Goal: Navigation & Orientation: Find specific page/section

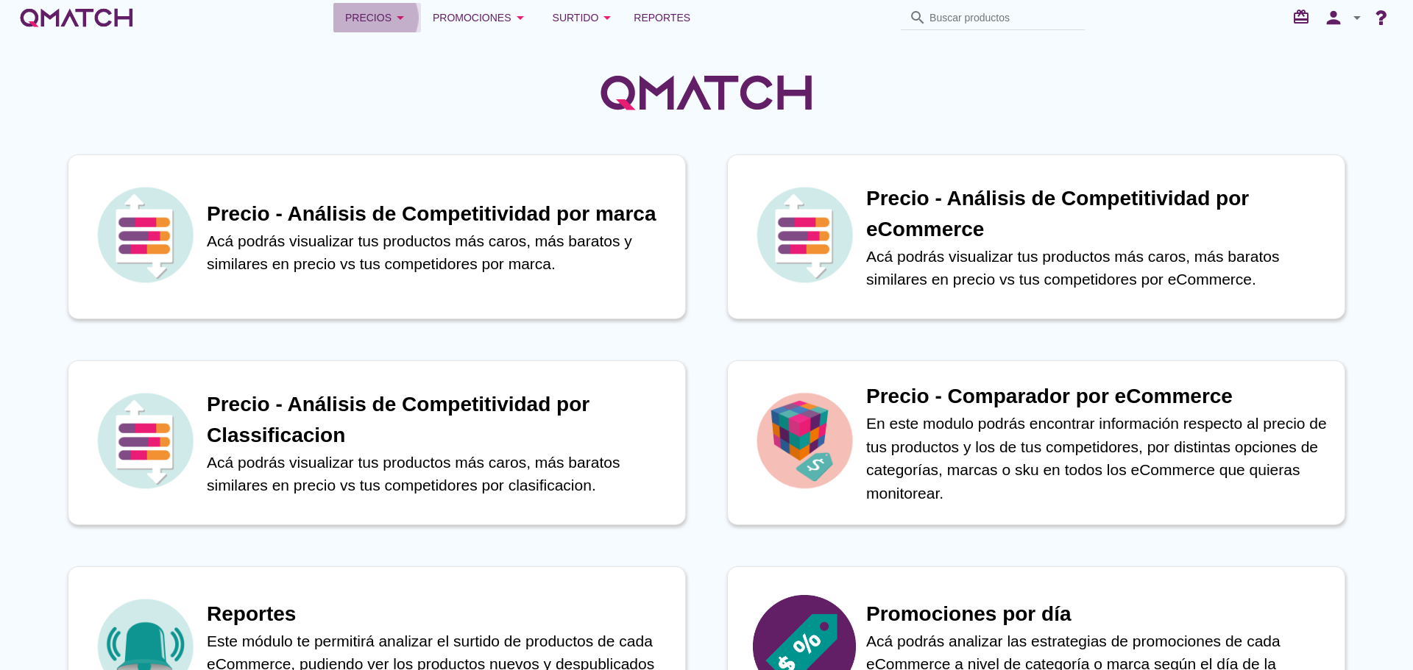
click at [383, 11] on div "Precios arrow_drop_down" at bounding box center [377, 18] width 64 height 18
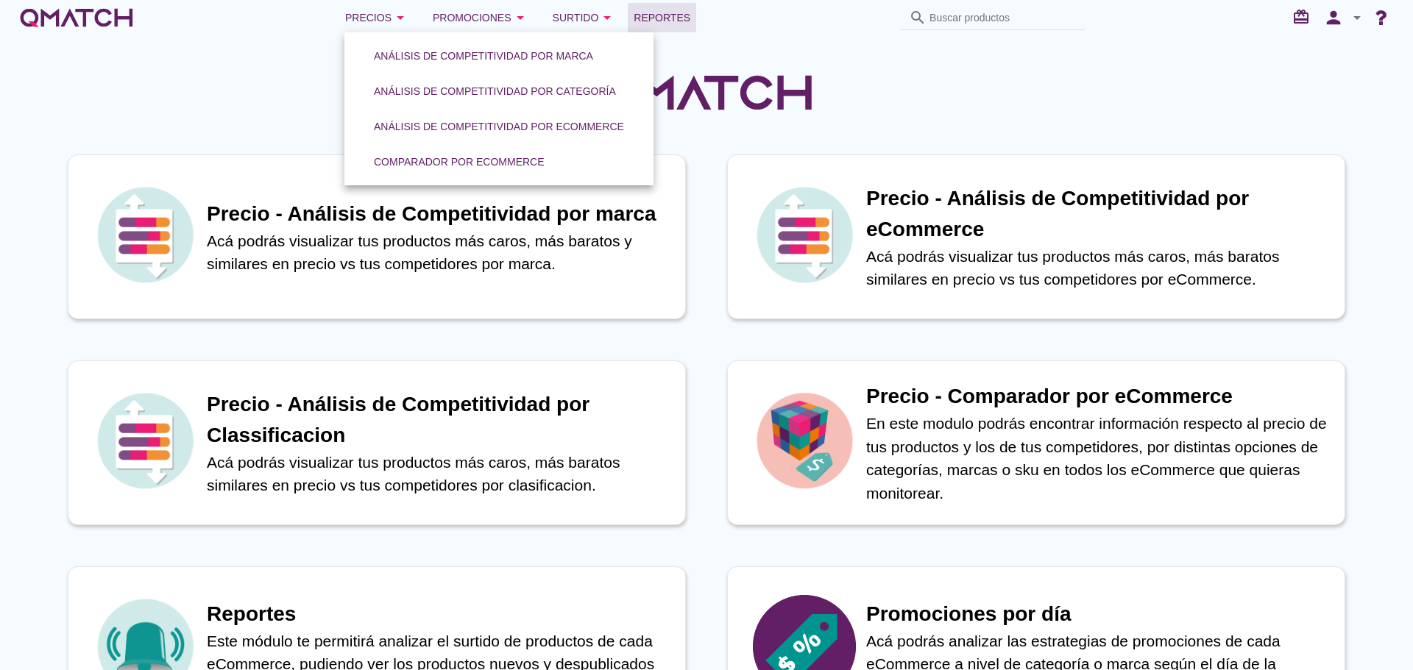
click at [656, 9] on span "Reportes" at bounding box center [662, 18] width 57 height 18
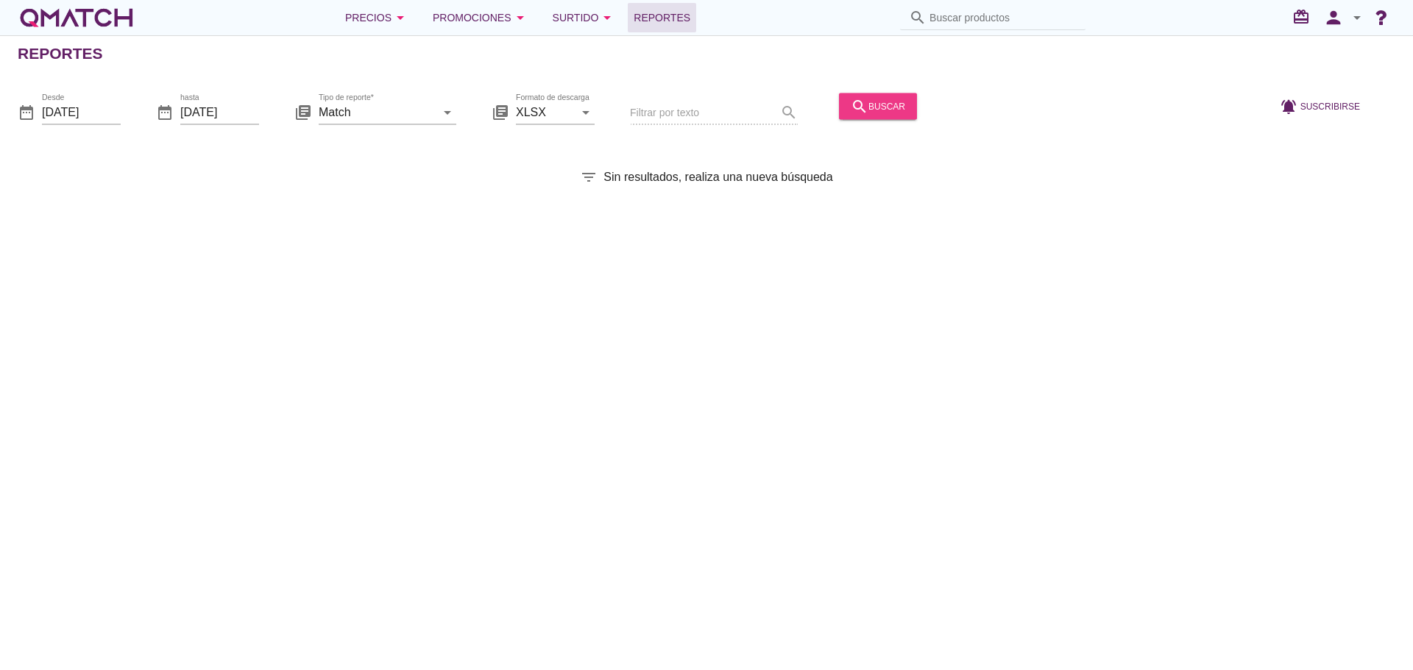
click at [854, 106] on icon "search" at bounding box center [860, 106] width 18 height 18
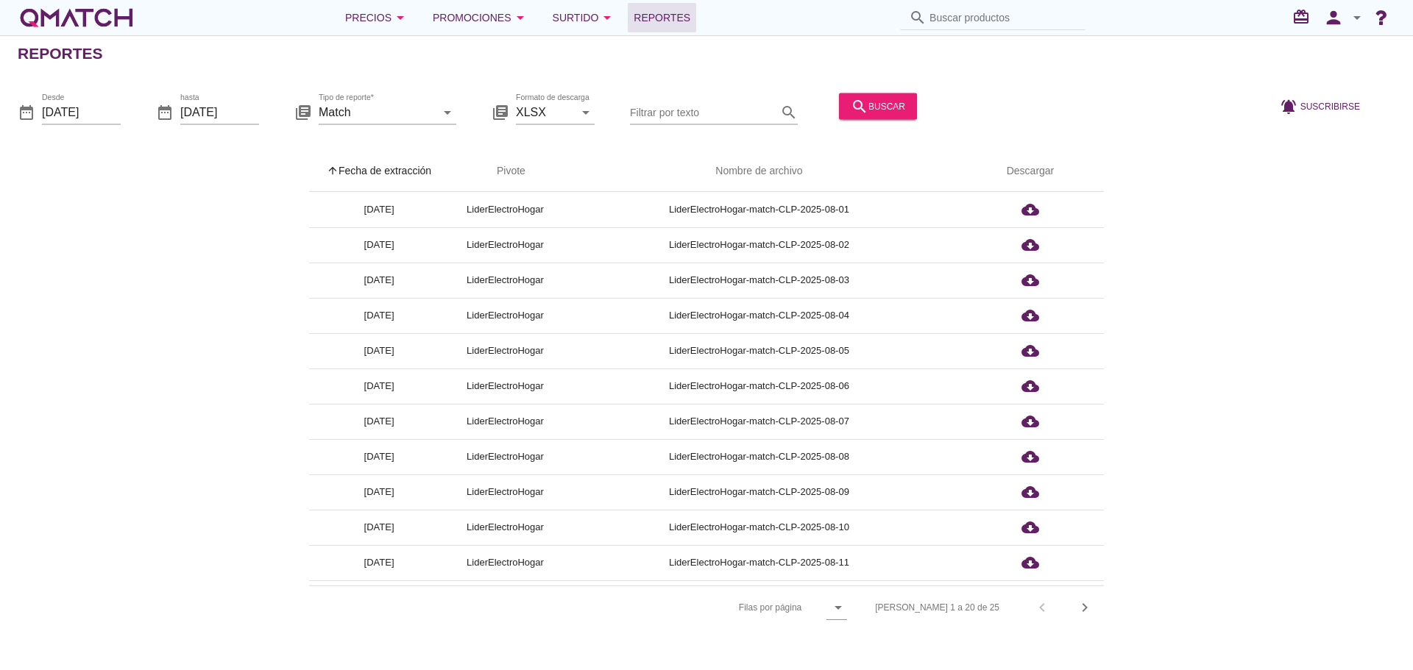
click at [389, 159] on th "arrow_upward Fecha de extracción" at bounding box center [379, 171] width 140 height 41
click at [378, 24] on div "Precios arrow_drop_down" at bounding box center [377, 18] width 64 height 18
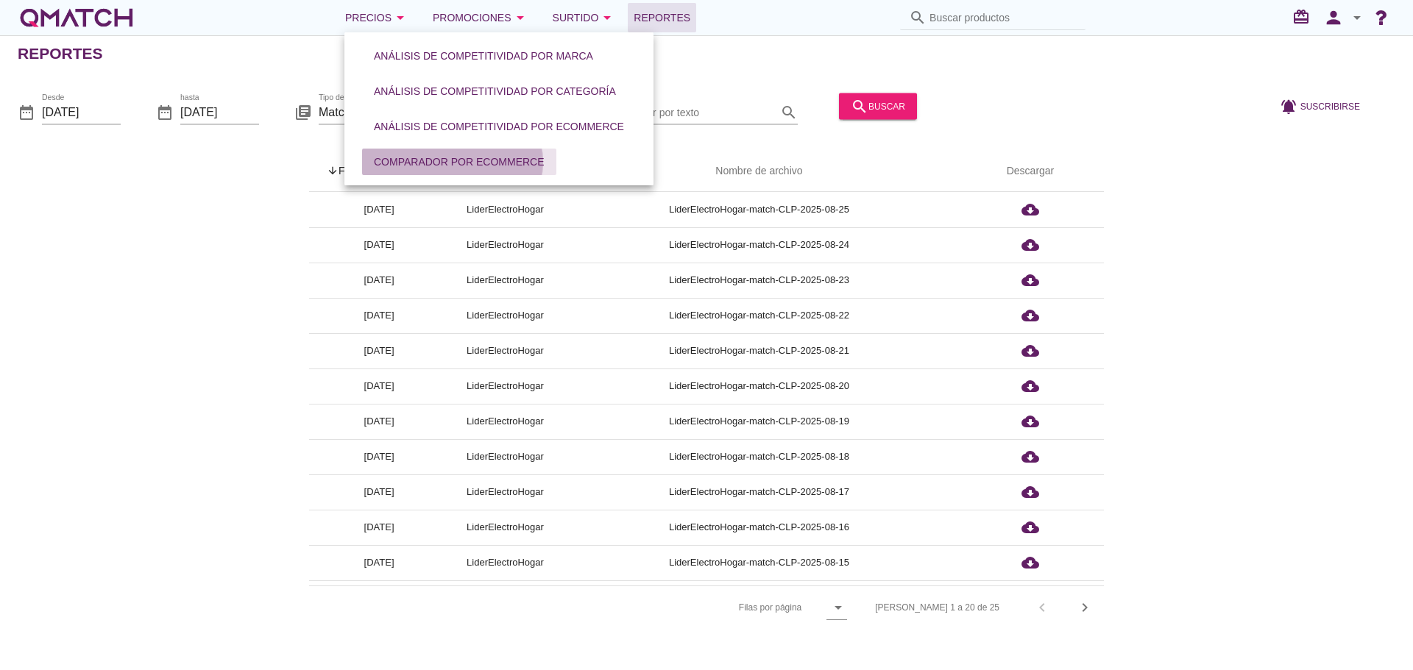
click at [387, 163] on div "Comparador por eCommerce" at bounding box center [459, 162] width 171 height 15
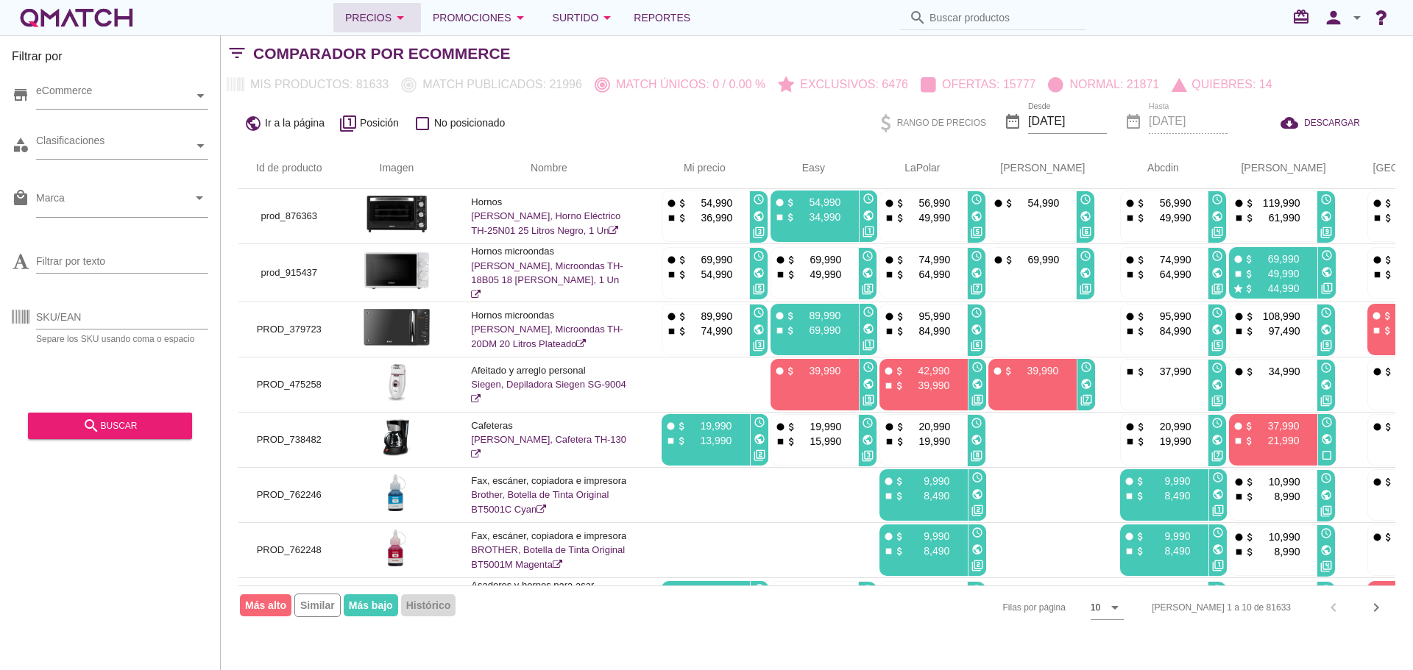
click at [386, 24] on div "Precios arrow_drop_down" at bounding box center [377, 18] width 64 height 18
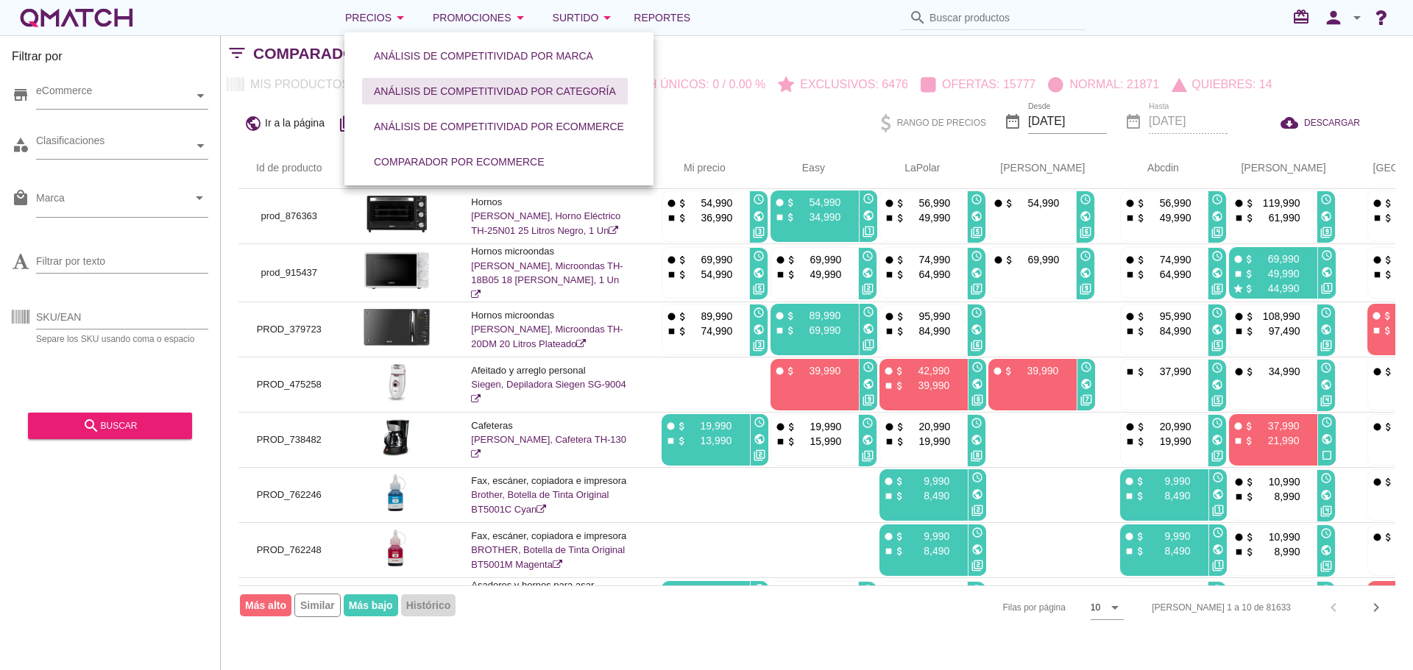
click at [405, 95] on div "Análisis de competitividad por categoría" at bounding box center [495, 91] width 242 height 15
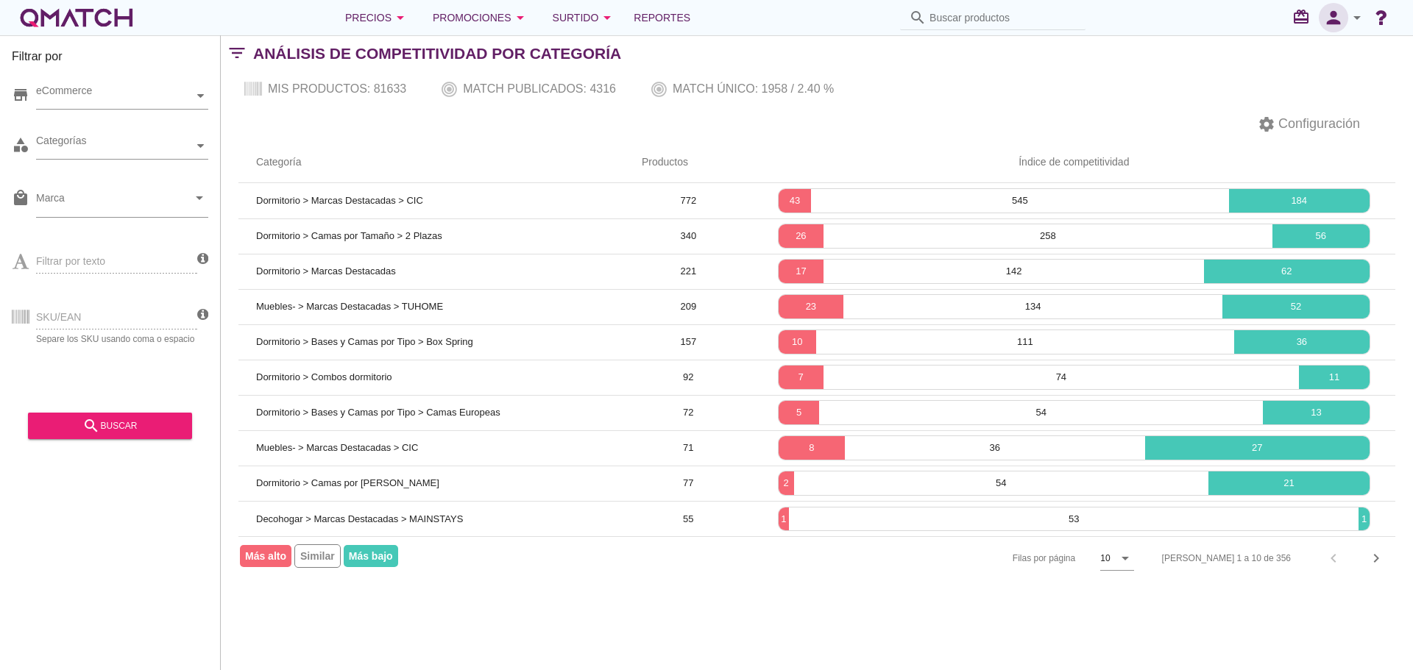
click at [1325, 24] on icon "person" at bounding box center [1333, 17] width 29 height 21
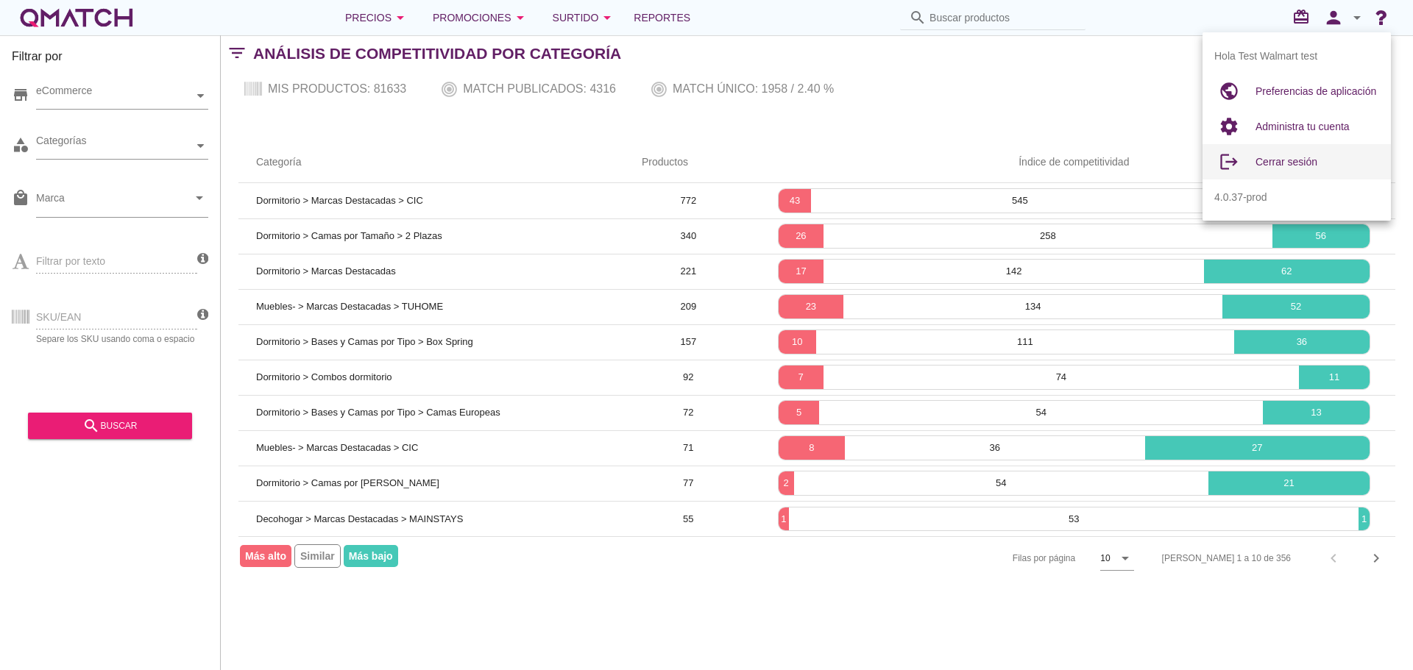
click at [1296, 166] on span "Cerrar sesión" at bounding box center [1286, 162] width 62 height 12
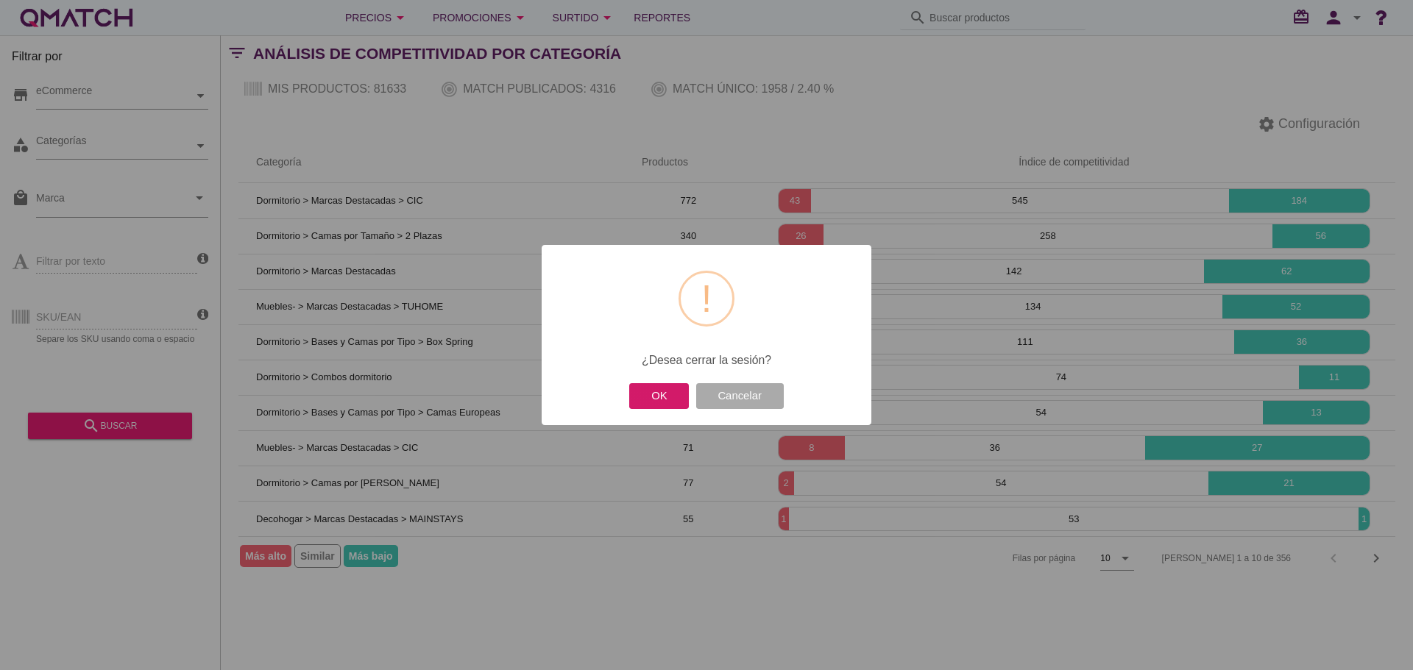
click at [667, 394] on button "OK" at bounding box center [659, 396] width 60 height 26
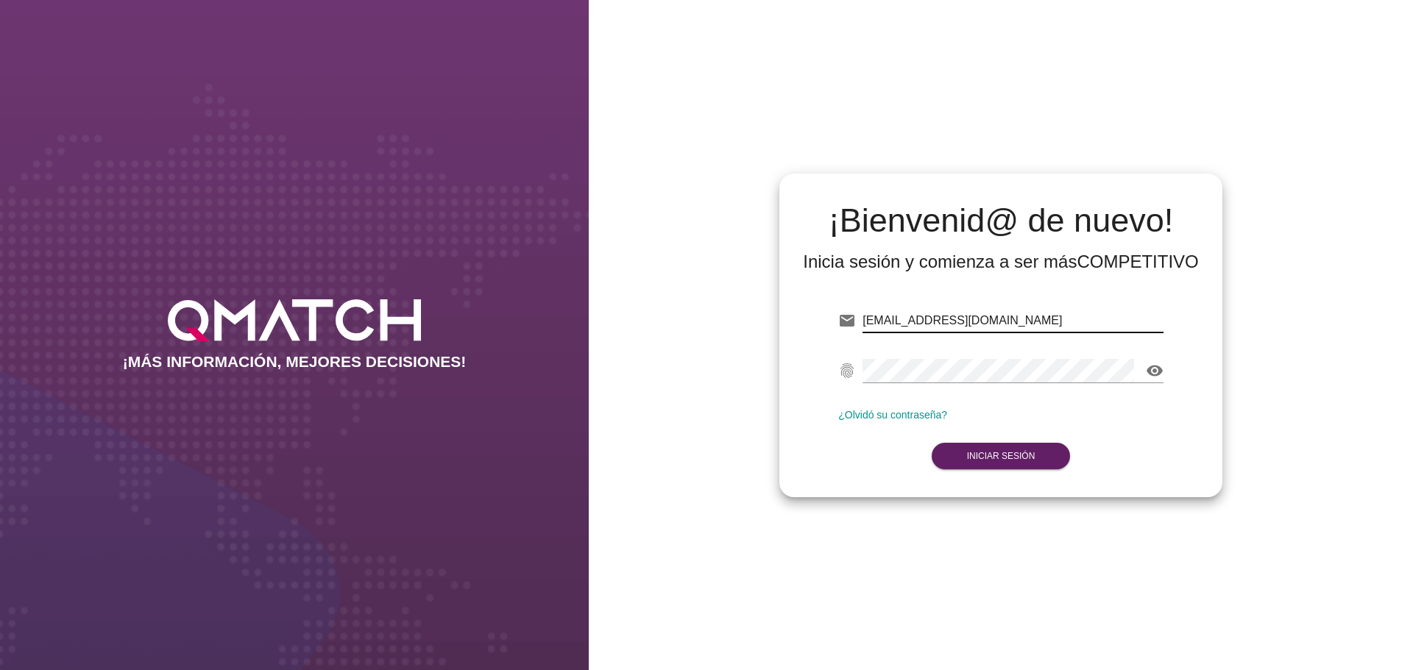
click at [1040, 322] on input "[EMAIL_ADDRESS][DOMAIN_NAME]" at bounding box center [1012, 321] width 301 height 24
type input "[EMAIL_ADDRESS][DOMAIN_NAME]"
click at [1023, 461] on strong "Iniciar Sesión" at bounding box center [1001, 456] width 68 height 10
